Goal: Task Accomplishment & Management: Use online tool/utility

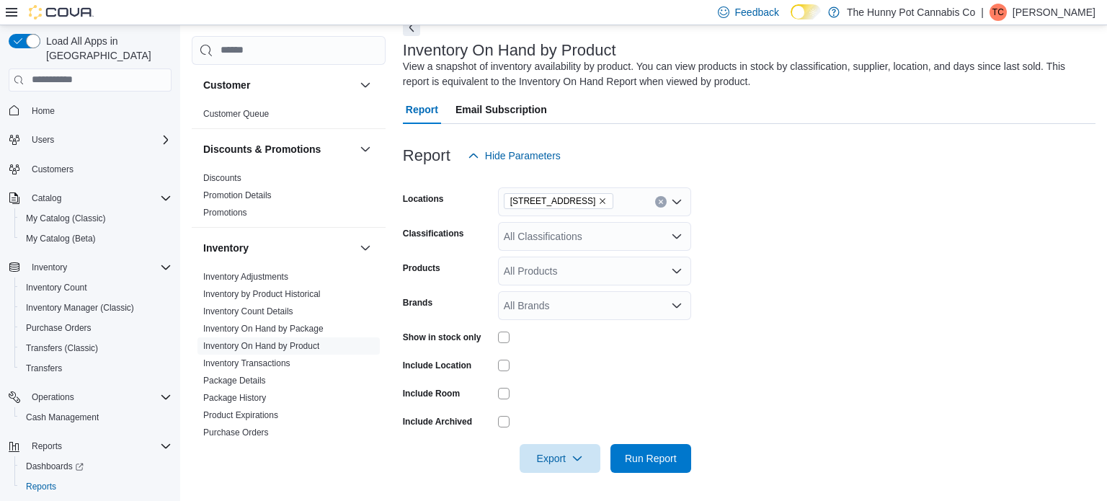
scroll to position [116, 0]
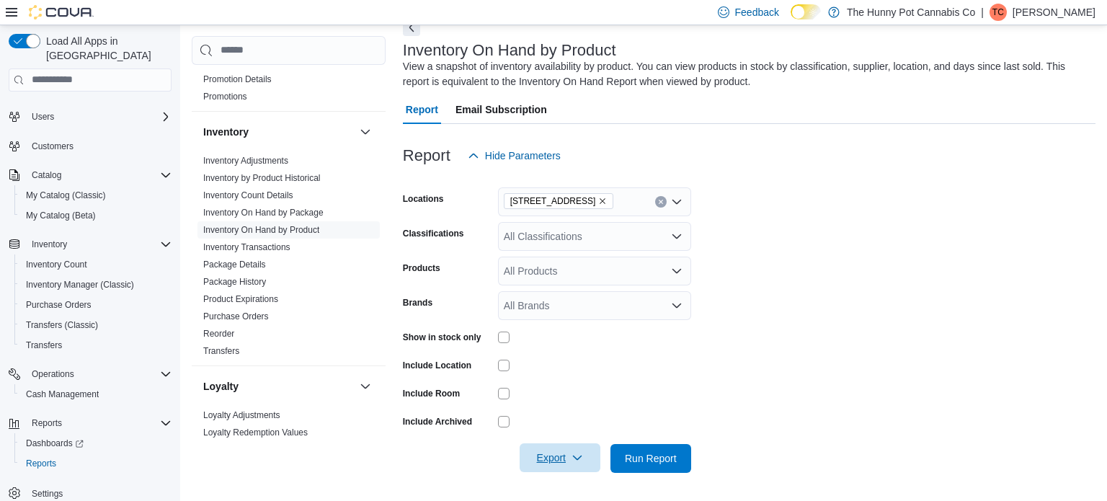
click at [544, 459] on span "Export" at bounding box center [559, 457] width 63 height 29
click at [546, 377] on button "Export to Excel" at bounding box center [562, 369] width 82 height 29
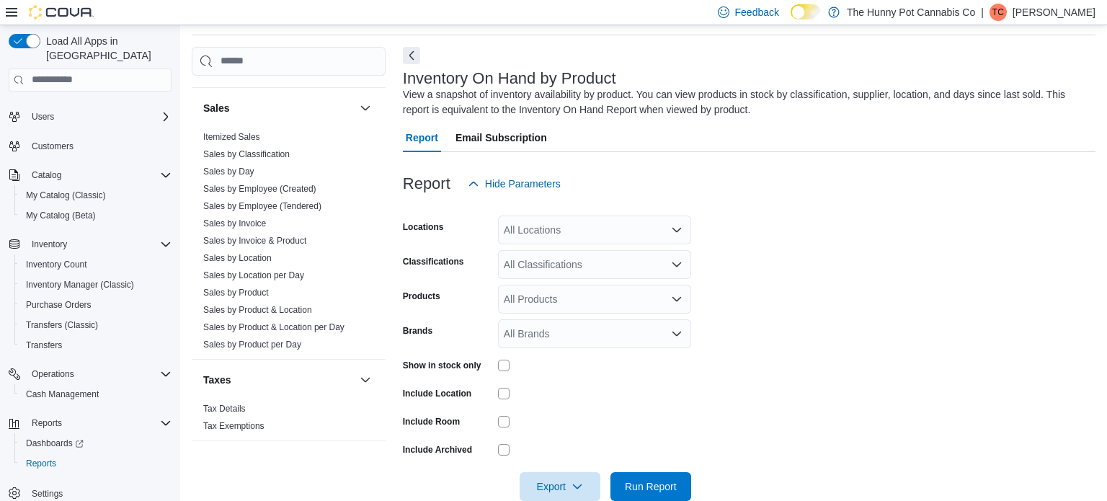
scroll to position [699, 0]
click at [262, 200] on link "Sales by Employee (Tendered)" at bounding box center [262, 204] width 118 height 10
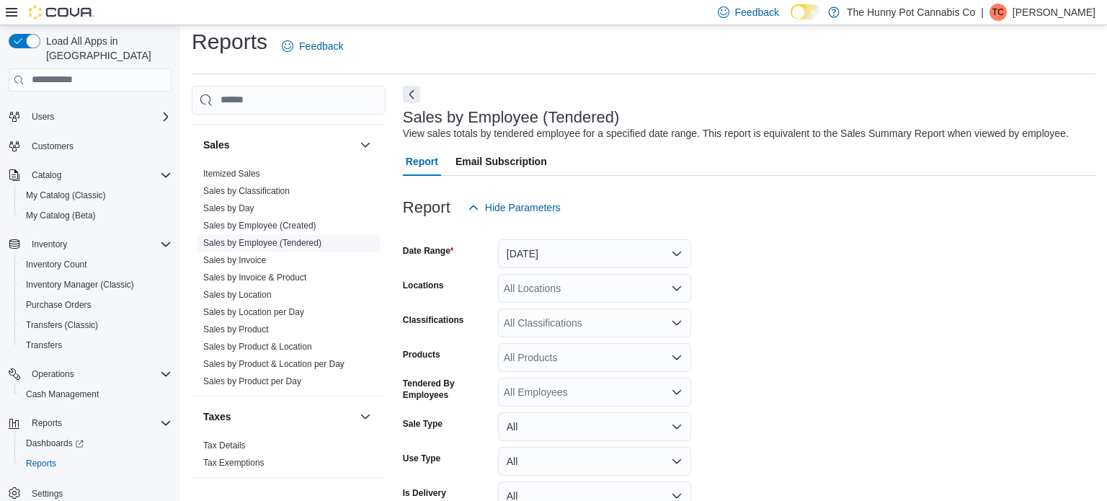
scroll to position [33, 0]
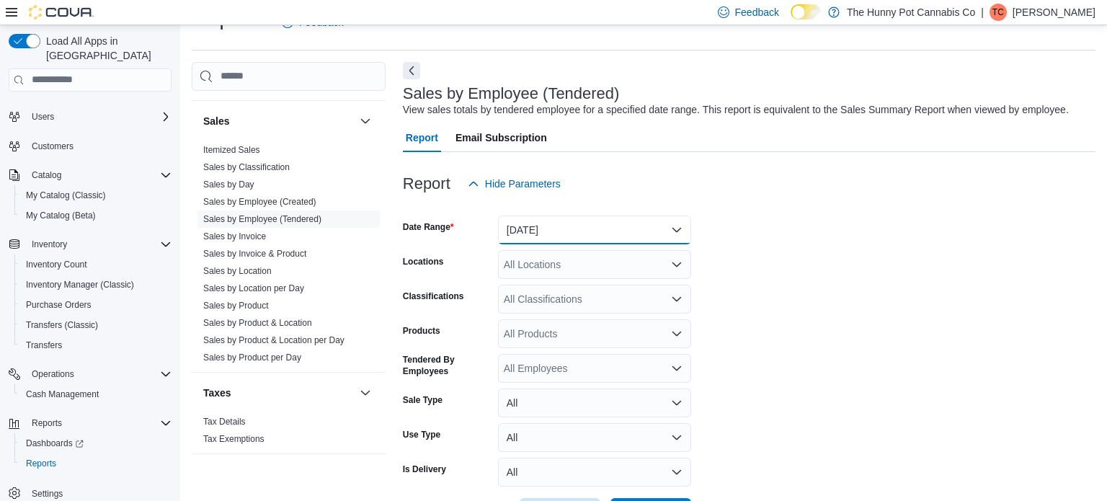
click at [537, 224] on button "[DATE]" at bounding box center [594, 230] width 193 height 29
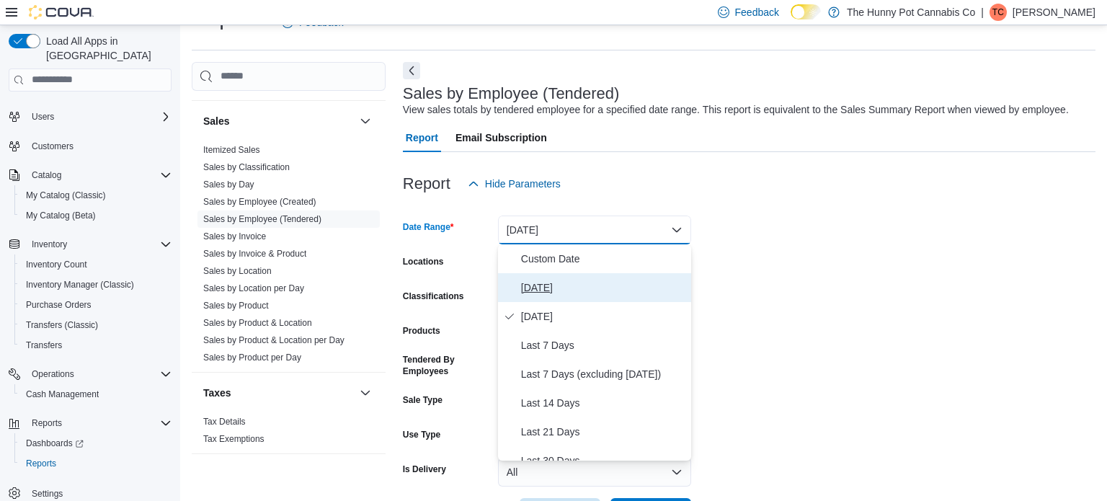
click at [541, 297] on button "[DATE]" at bounding box center [594, 287] width 193 height 29
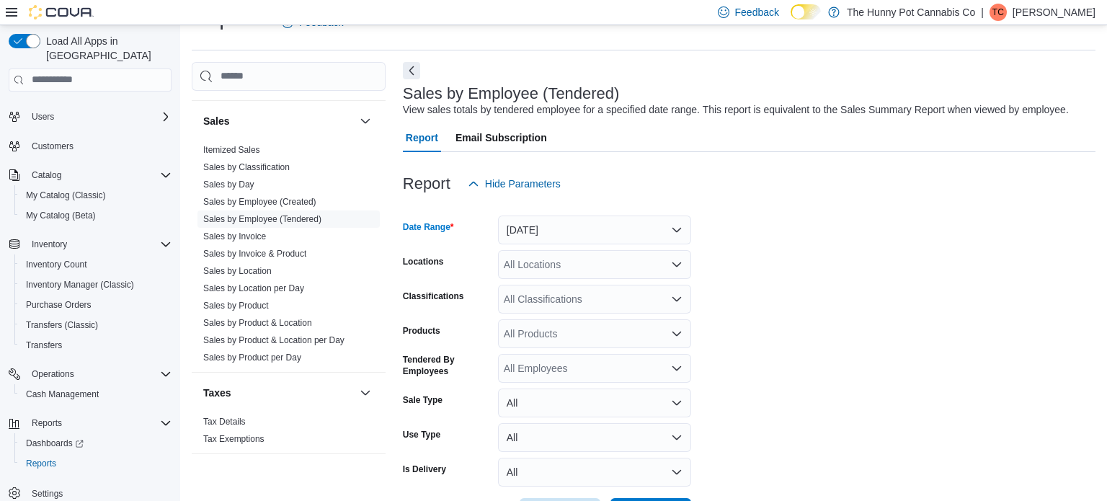
click at [596, 259] on div "All Locations" at bounding box center [594, 264] width 193 height 29
type input "***"
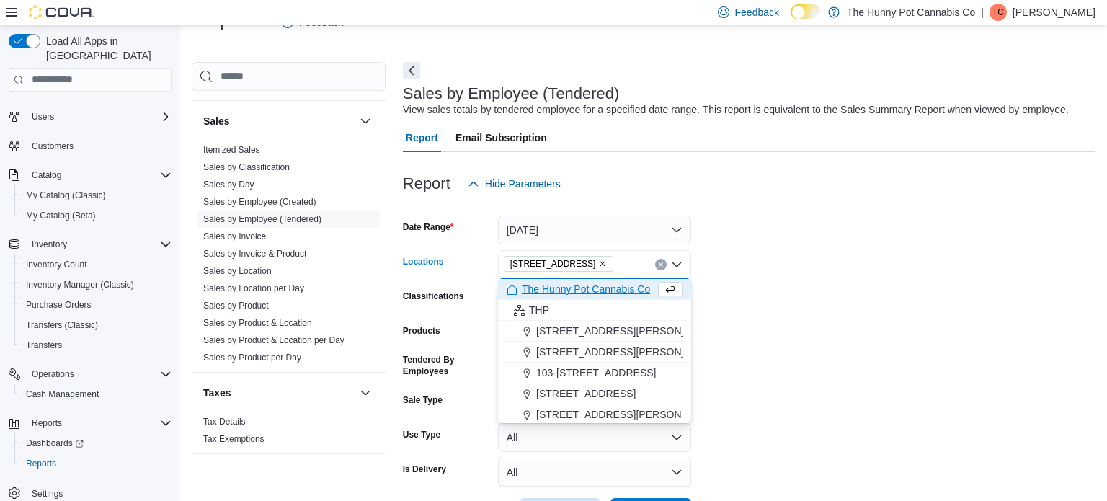
click at [845, 216] on form "Date Range [DATE] Locations [STREET_ADDRESS] Selected. [STREET_ADDRESS] Press B…" at bounding box center [749, 362] width 693 height 329
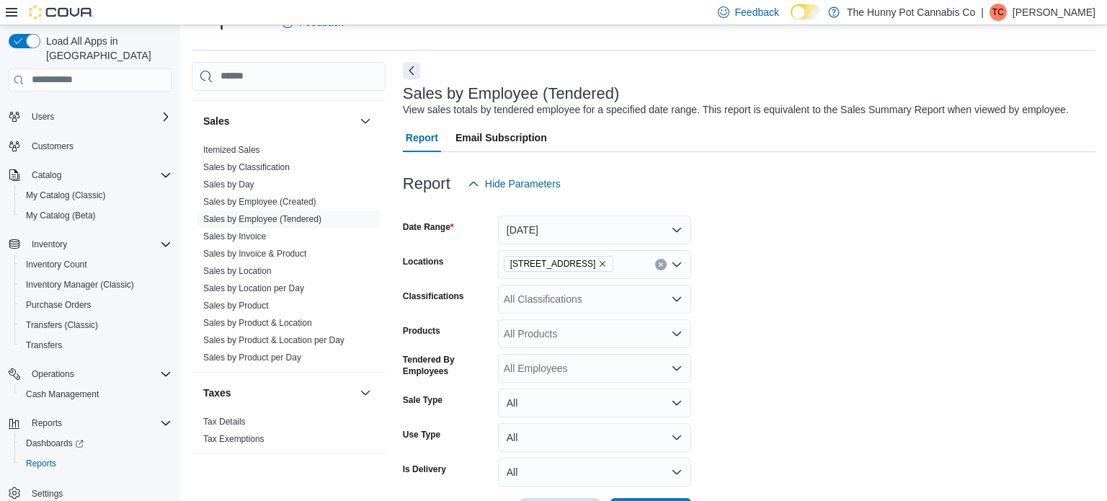
scroll to position [87, 0]
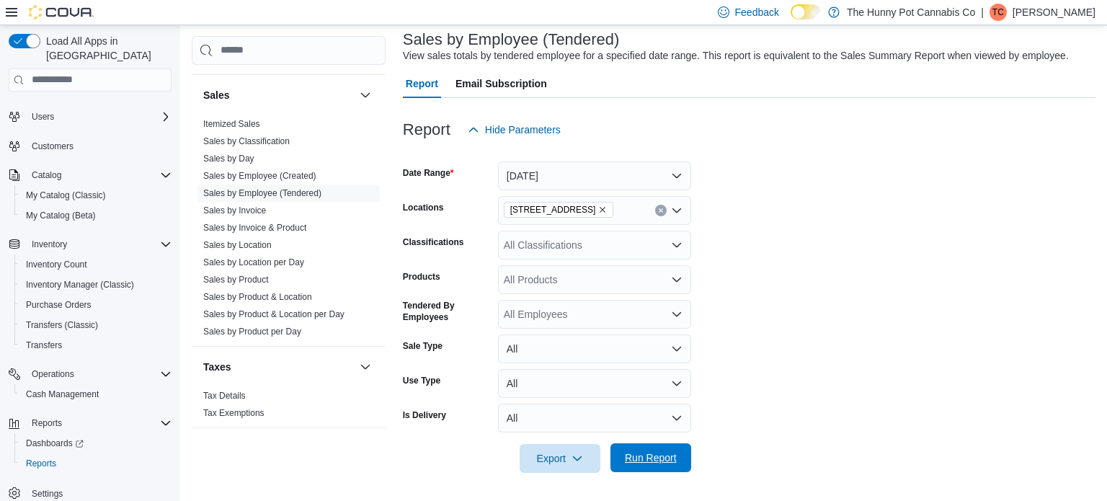
click at [642, 446] on span "Run Report" at bounding box center [650, 457] width 63 height 29
